Goal: Information Seeking & Learning: Learn about a topic

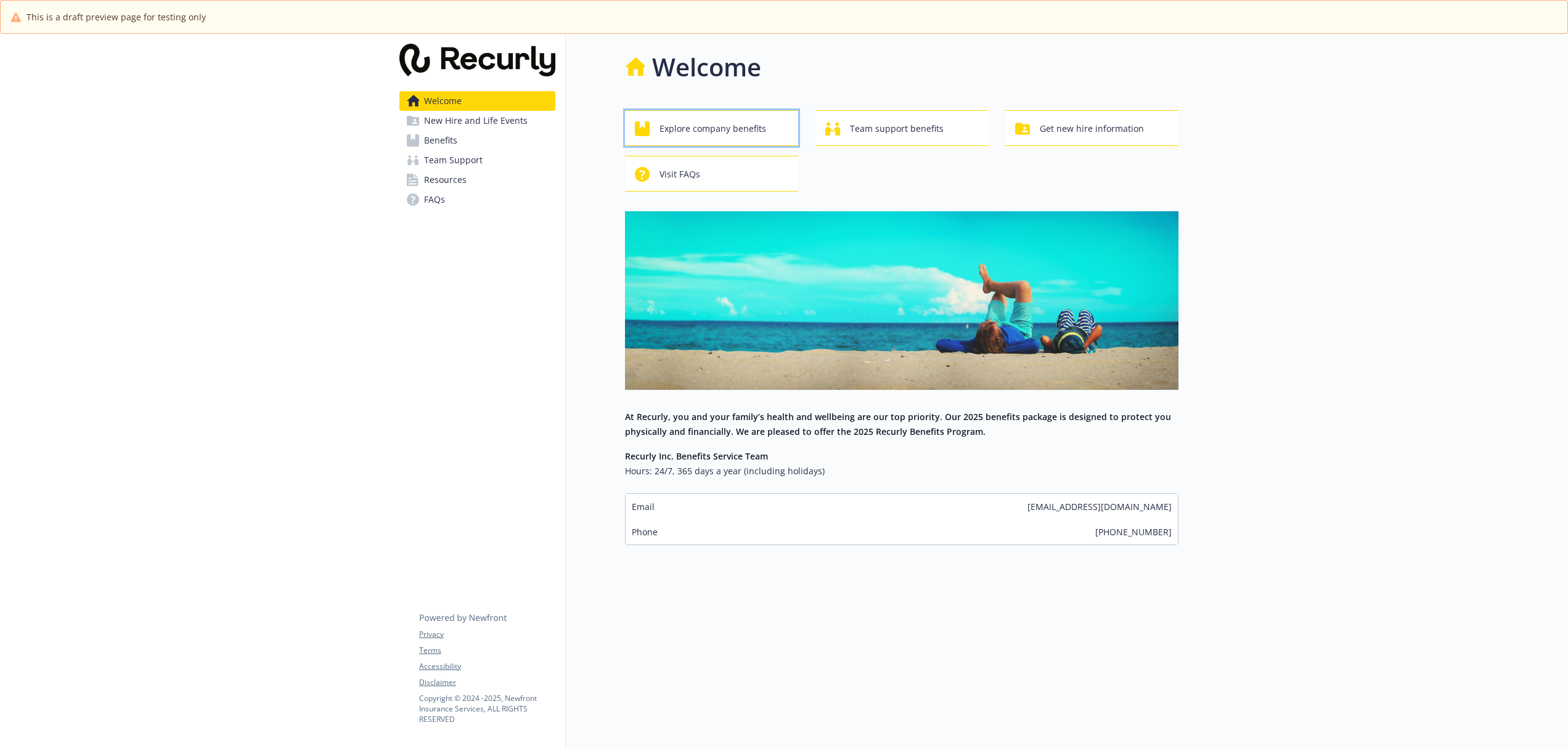
click at [770, 129] on div "Explore company benefits" at bounding box center [713, 128] width 157 height 23
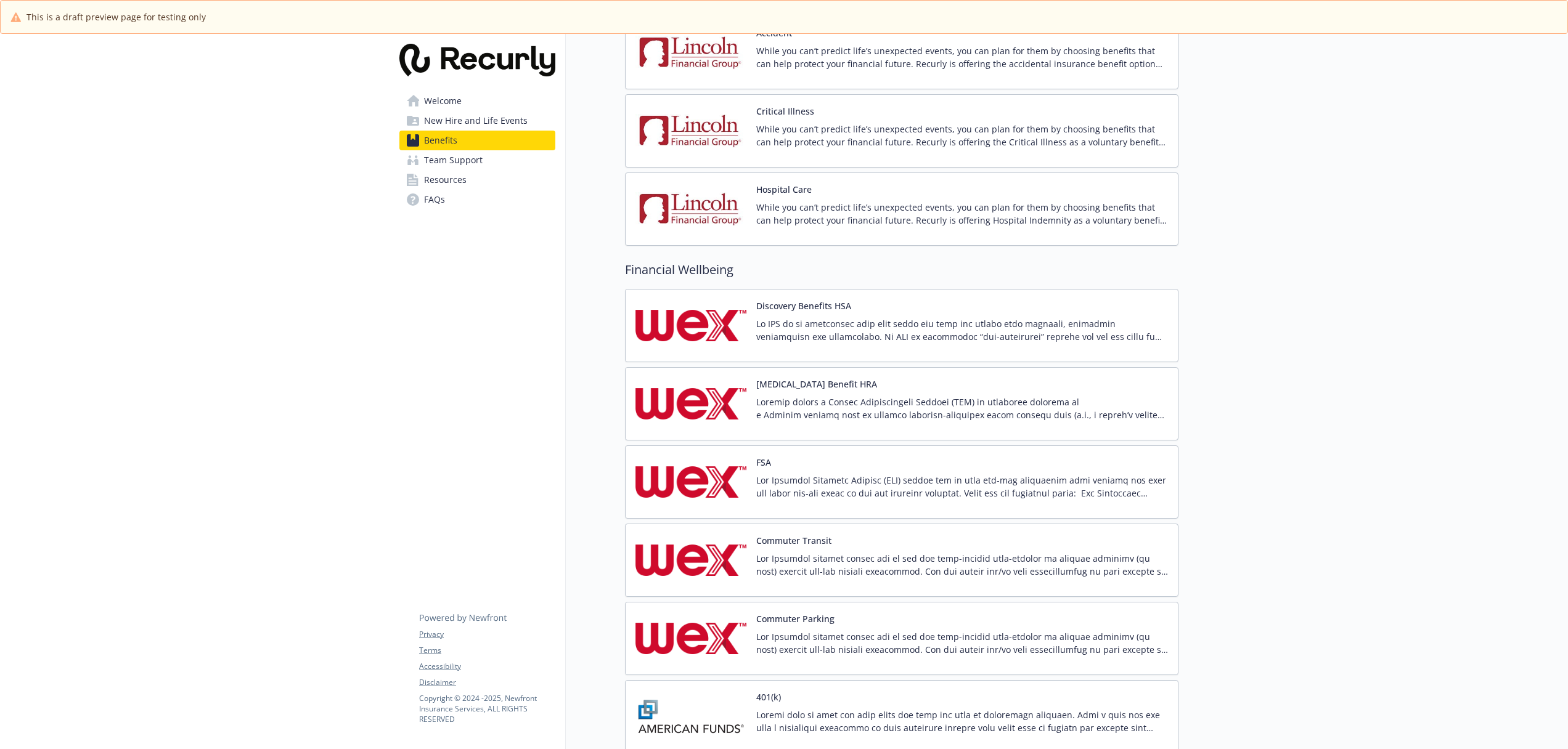
scroll to position [1038, 0]
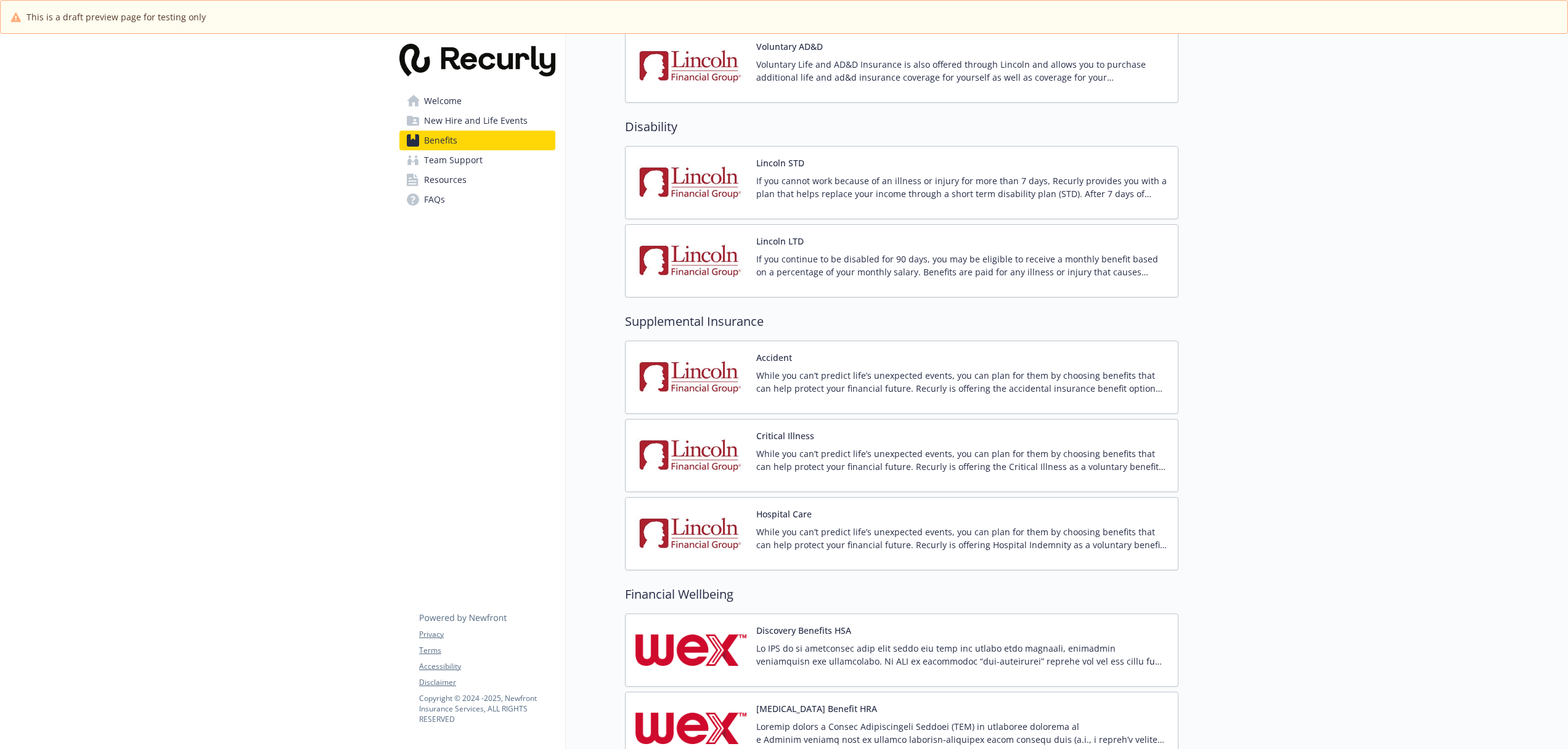
click at [870, 372] on p "While you can’t predict life’s unexpected events, you can plan for them by choo…" at bounding box center [962, 382] width 412 height 26
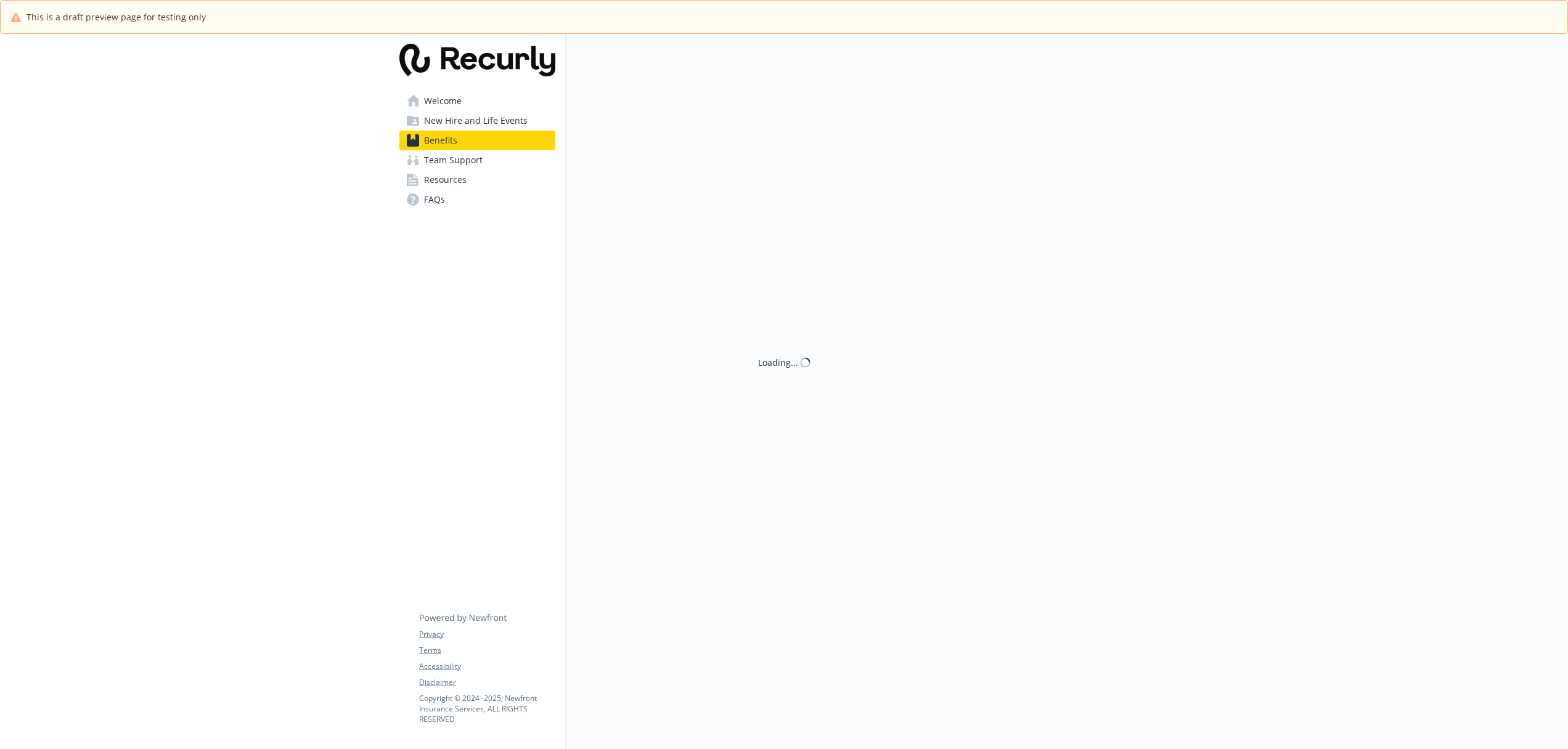
scroll to position [1038, 0]
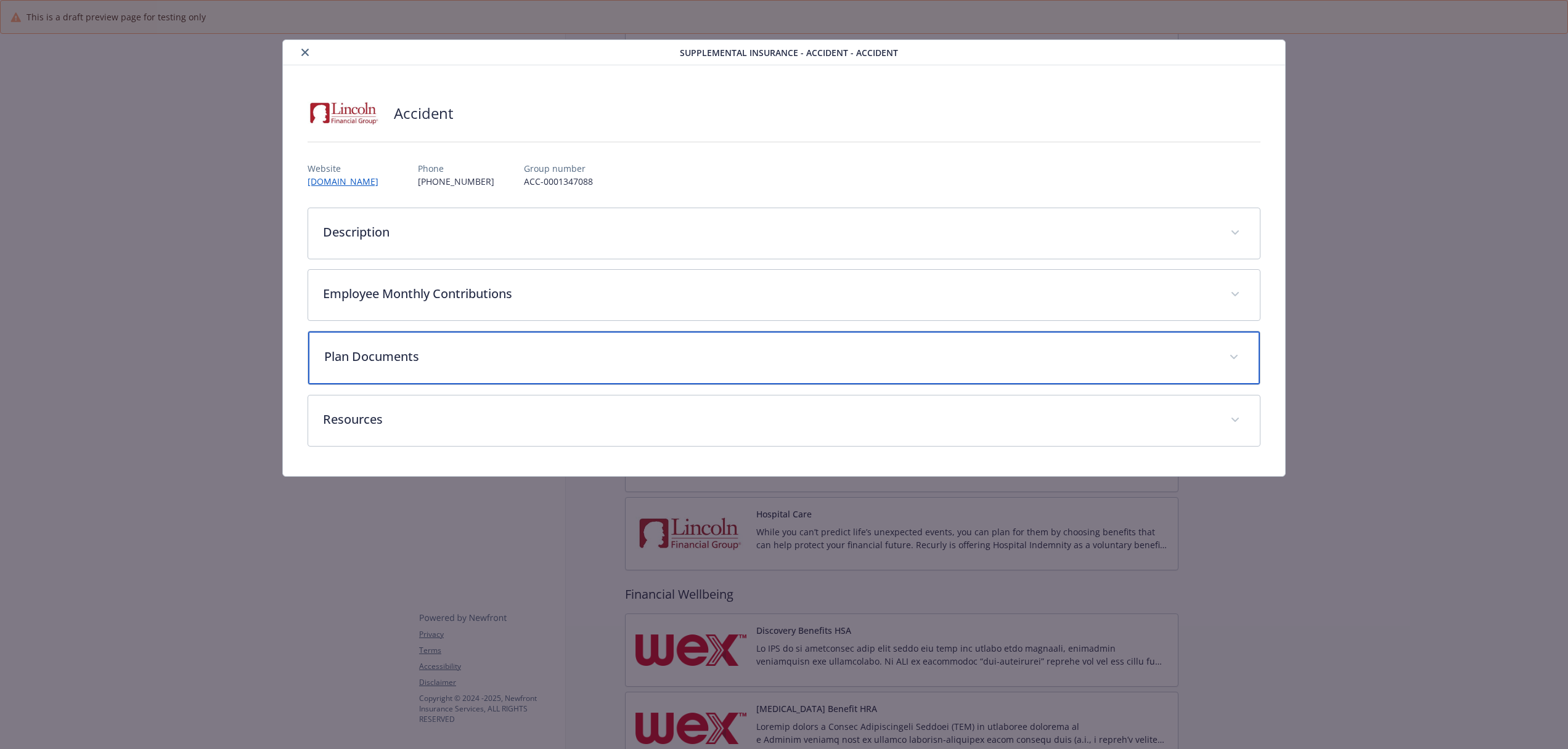
click at [625, 361] on p "Plan Documents" at bounding box center [769, 356] width 890 height 19
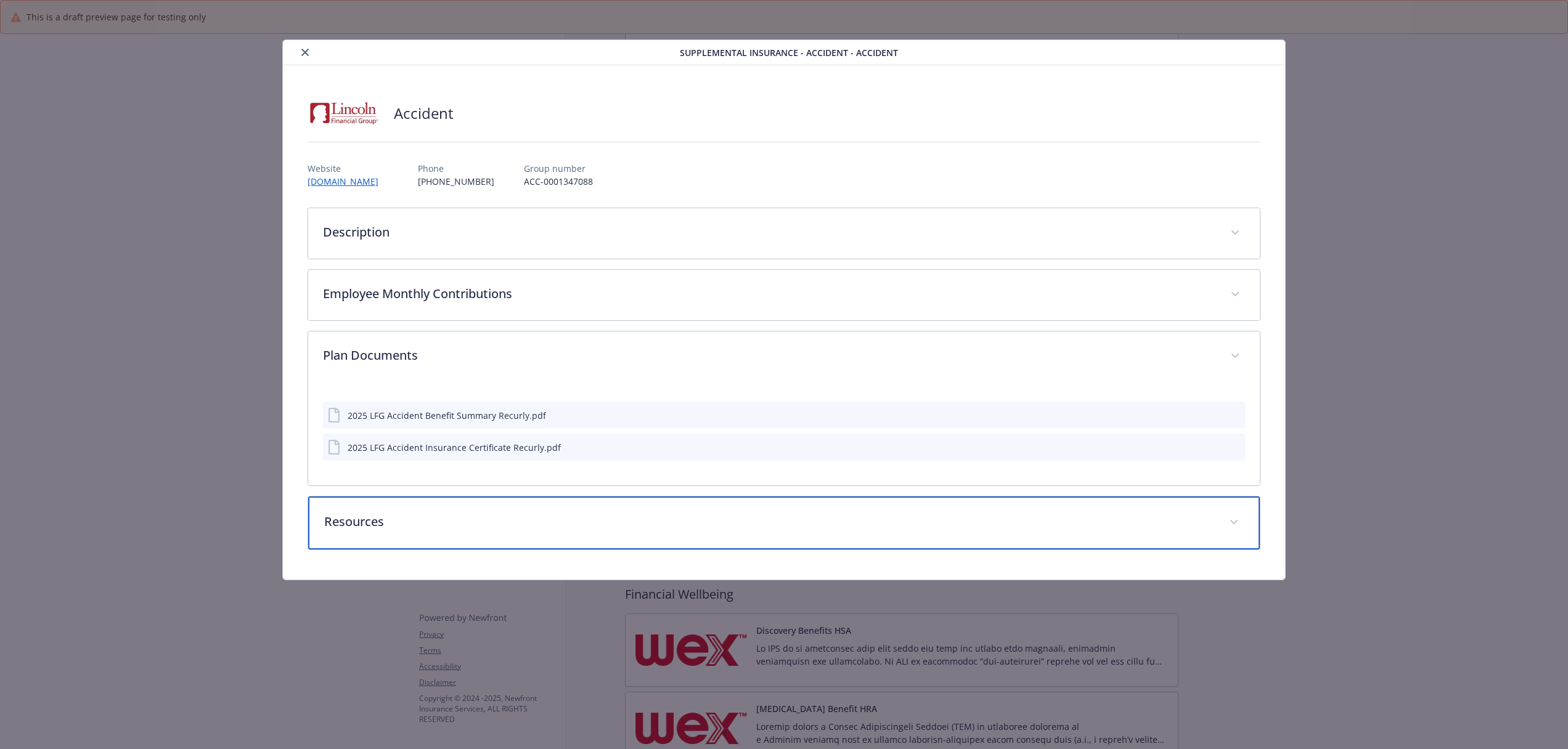
click at [532, 521] on p "Resources" at bounding box center [769, 521] width 890 height 19
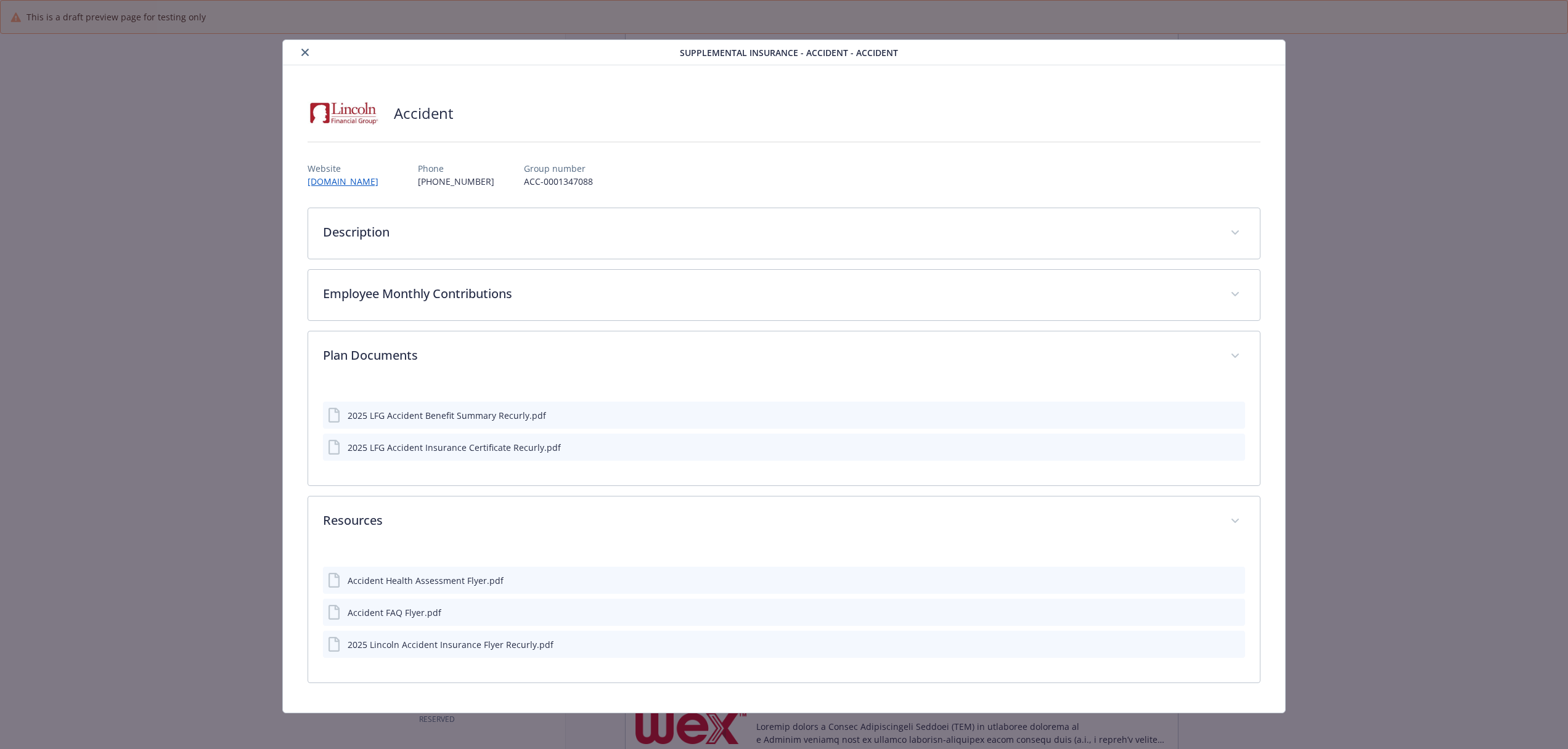
click at [303, 51] on icon "close" at bounding box center [305, 52] width 7 height 7
